Goal: Use online tool/utility: Utilize a website feature to perform a specific function

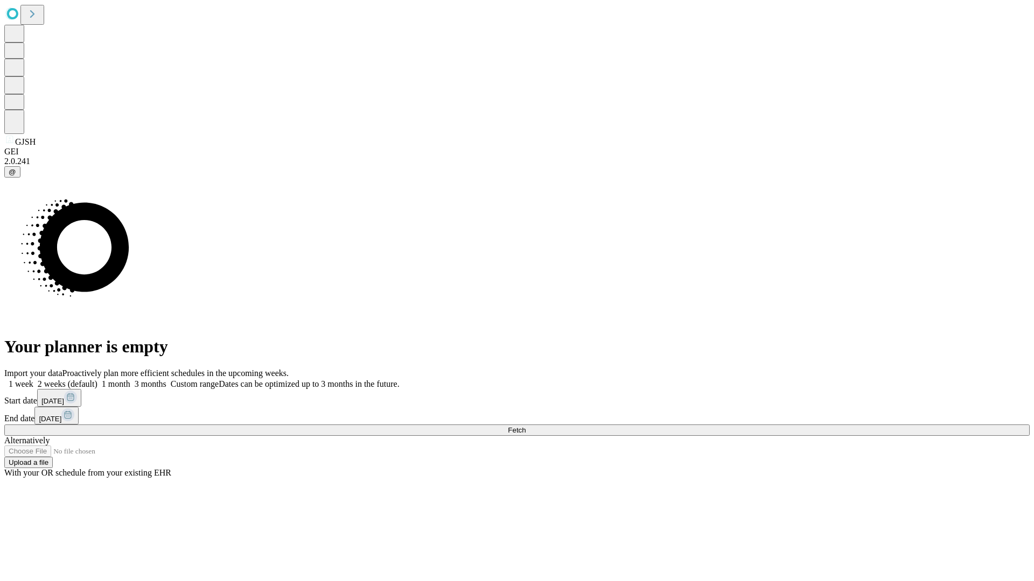
click at [525, 426] on span "Fetch" at bounding box center [517, 430] width 18 height 8
